Goal: Transaction & Acquisition: Subscribe to service/newsletter

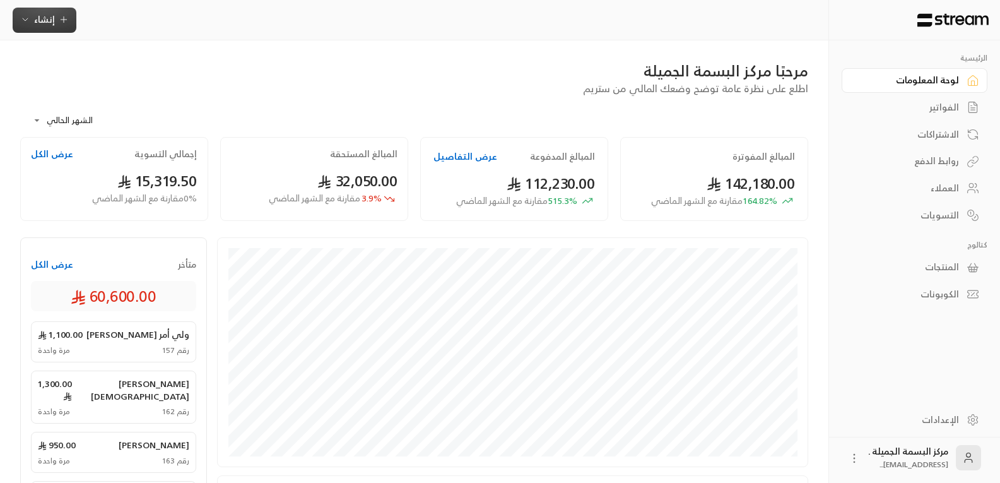
click at [34, 14] on span "إنشاء" at bounding box center [44, 19] width 21 height 16
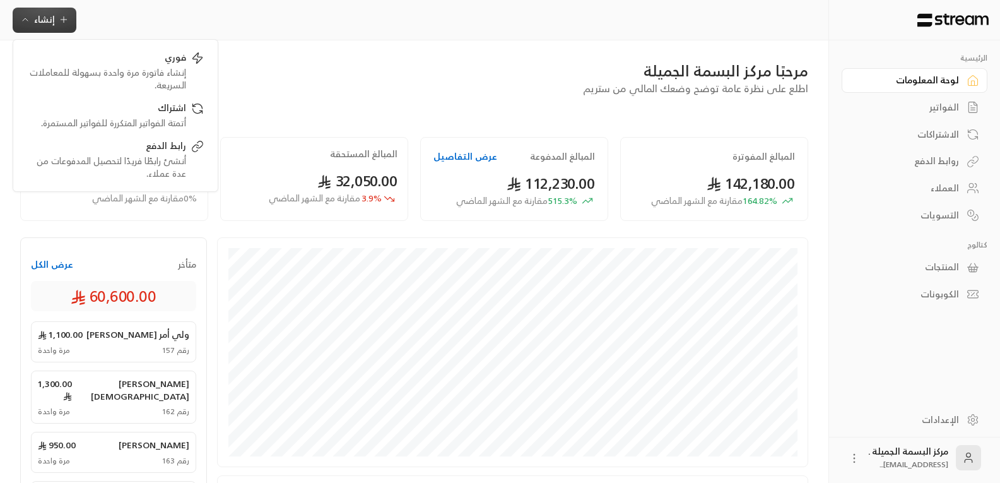
drag, startPoint x: 36, startPoint y: 19, endPoint x: 93, endPoint y: 65, distance: 73.6
click at [75, 33] on div "إنشاء فوري إنشاء فاتورة مرة واحدة بسهولة للمعاملات السريعة. اشتراك أتمتة الفوات…" at bounding box center [45, 20] width 64 height 25
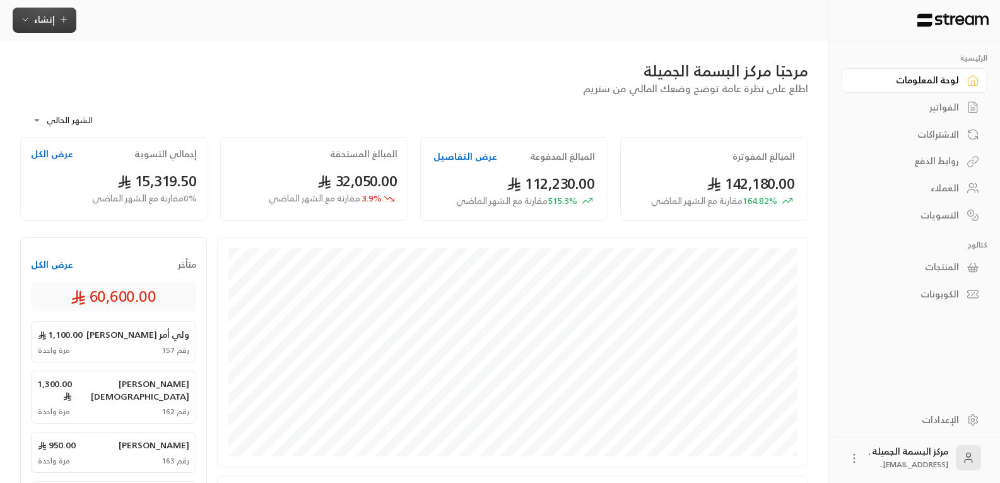
click at [46, 28] on button "إنشاء" at bounding box center [45, 20] width 64 height 25
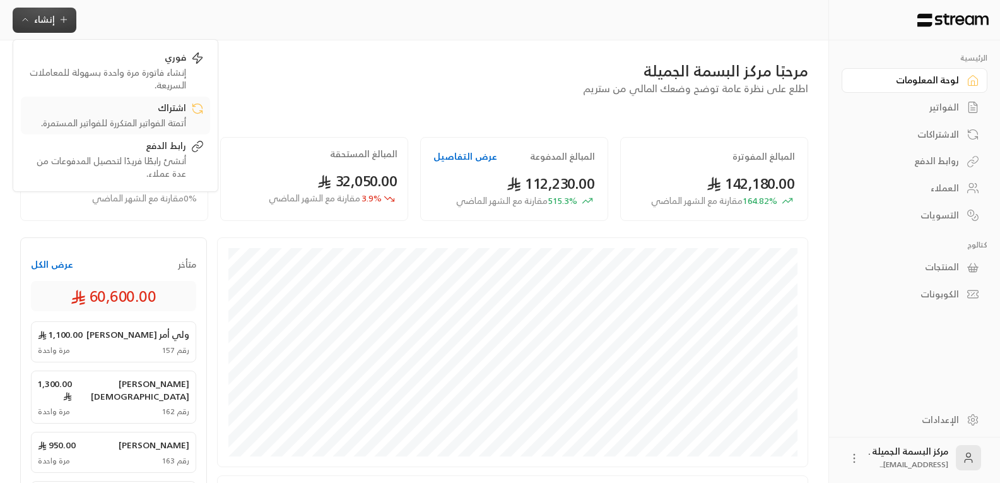
click at [160, 119] on div "أتمتة الفواتير المتكررة للفواتير المستمرة." at bounding box center [106, 123] width 159 height 13
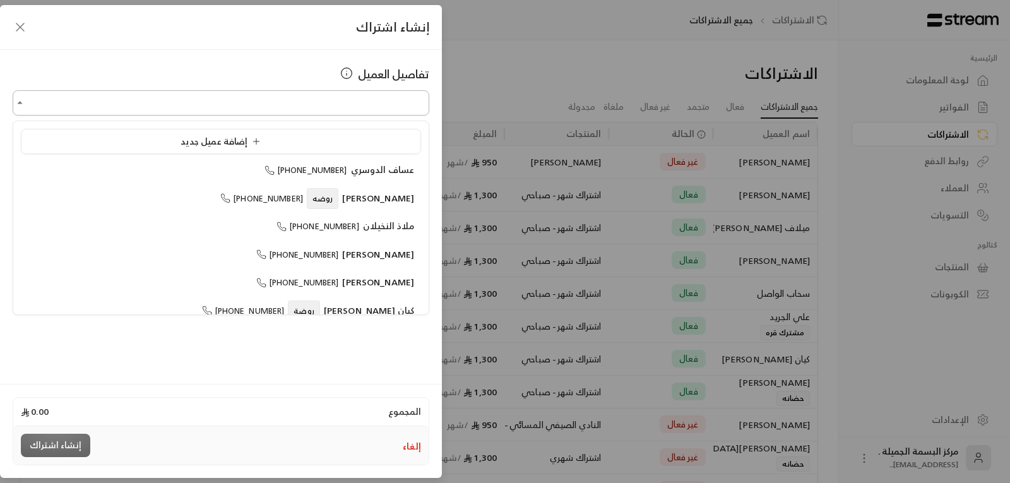
click at [151, 101] on input "اختر العميل" at bounding box center [221, 103] width 417 height 22
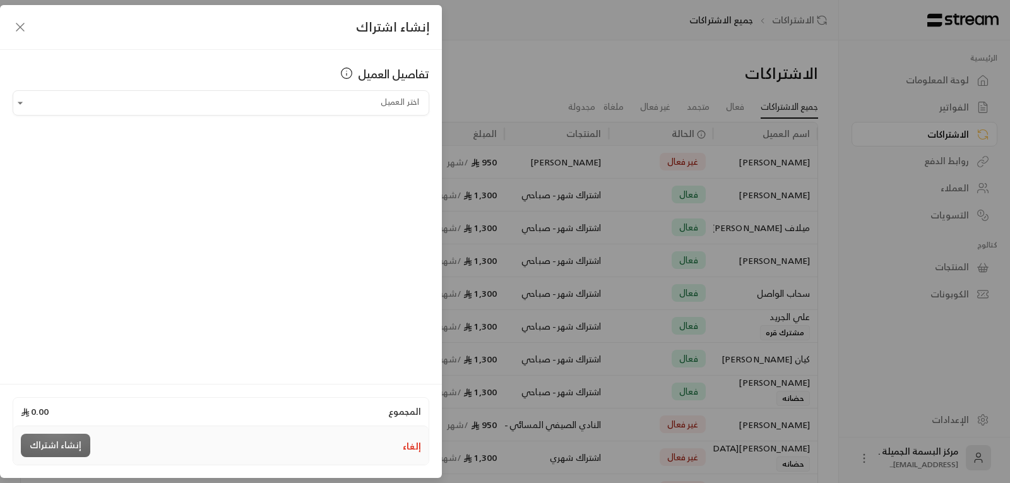
click at [14, 21] on icon "button" at bounding box center [20, 27] width 15 height 15
